Goal: Find specific page/section: Find specific page/section

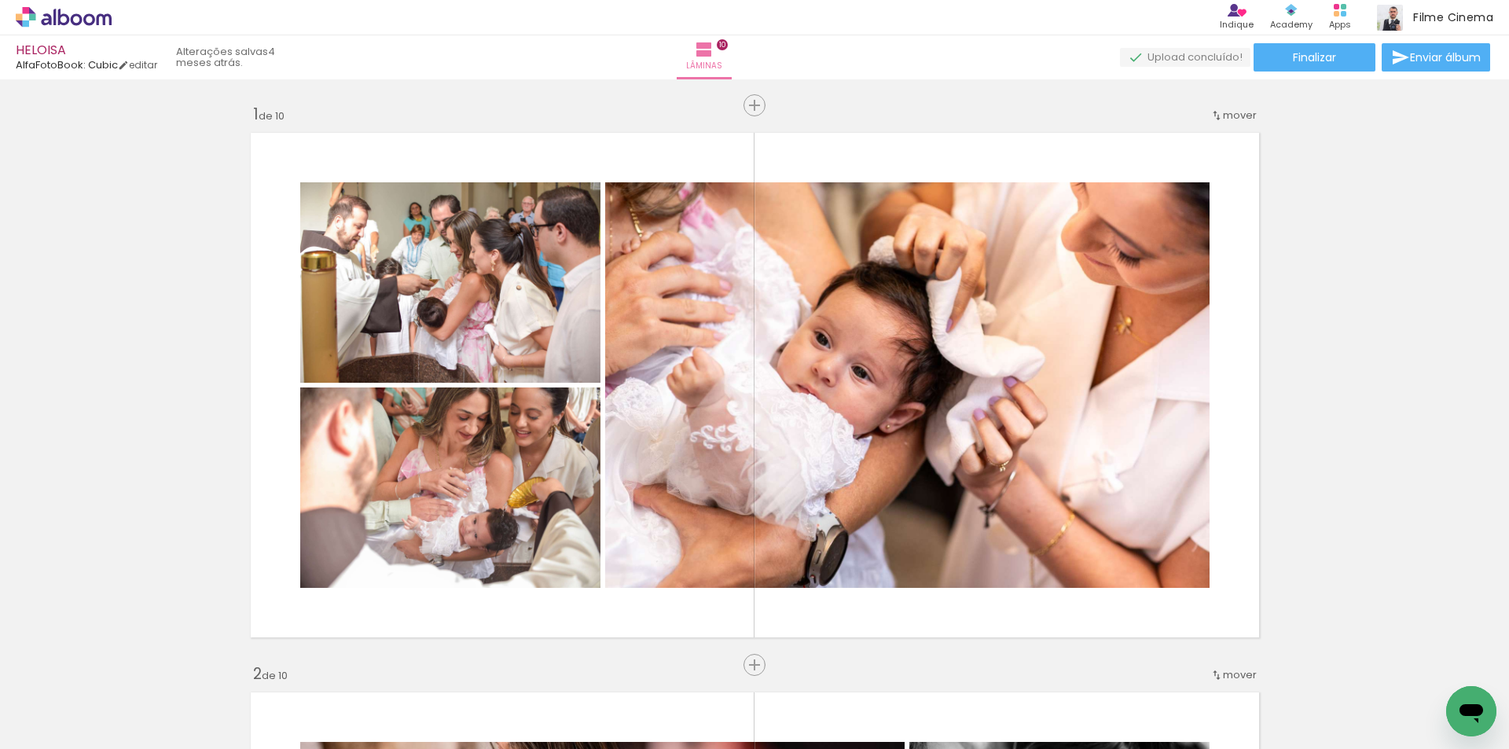
click at [1347, 0] on div "Produtos Alboom Apps" at bounding box center [1340, 17] width 42 height 35
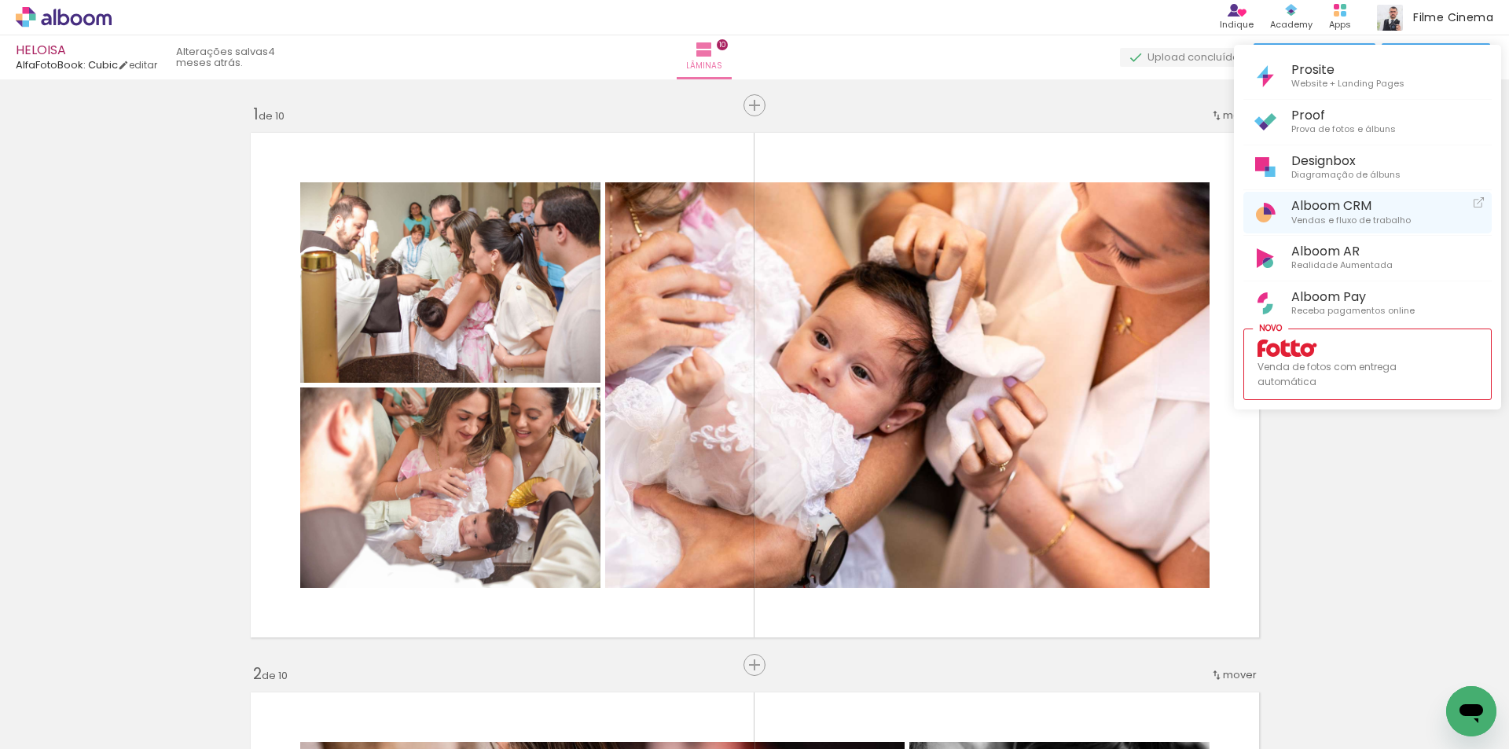
click at [1313, 205] on span "Alboom CRM" at bounding box center [1351, 205] width 119 height 15
